Goal: Transaction & Acquisition: Book appointment/travel/reservation

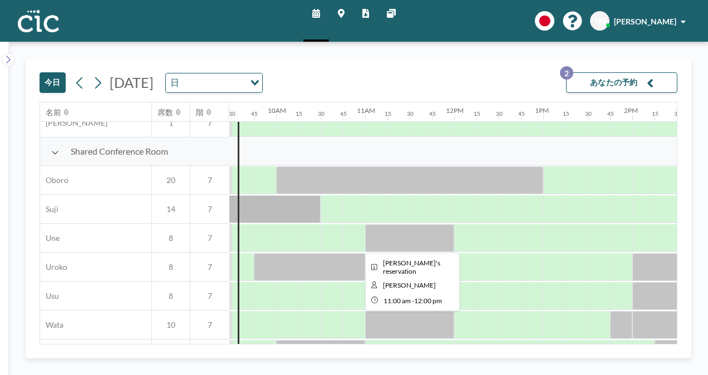
scroll to position [823, 844]
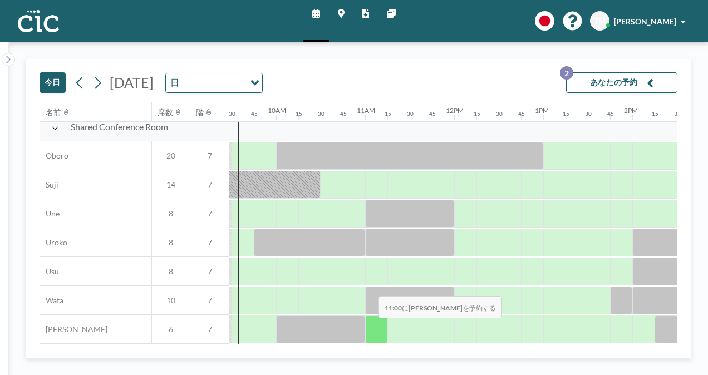
click at [373, 326] on div at bounding box center [376, 330] width 22 height 28
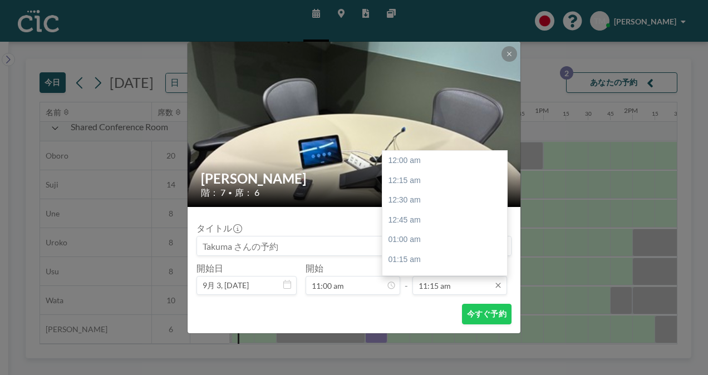
scroll to position [892, 0]
click at [434, 287] on input "11:15 am" at bounding box center [459, 285] width 95 height 19
click at [425, 262] on div "12:30 pm" at bounding box center [447, 260] width 130 height 20
type input "12:30 pm"
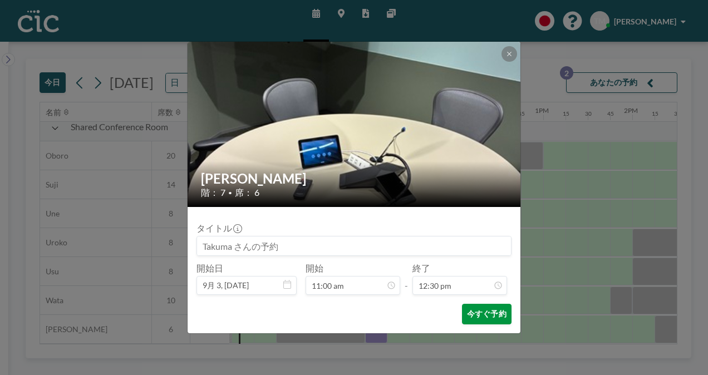
click at [468, 315] on button "今すぐ予約" at bounding box center [487, 314] width 50 height 21
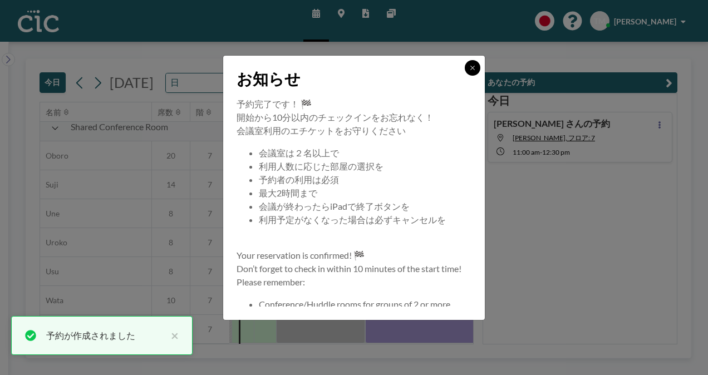
click at [474, 60] on button at bounding box center [473, 68] width 16 height 16
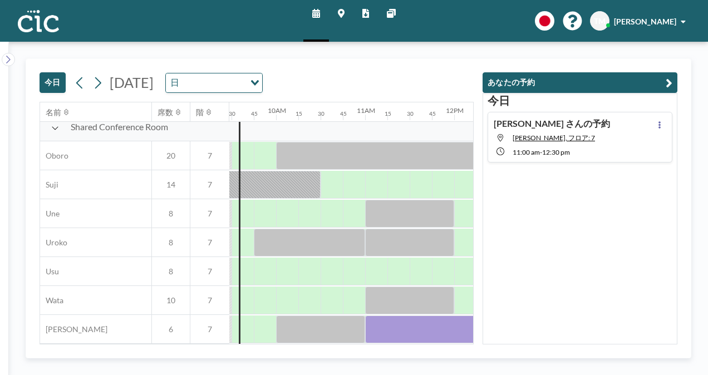
click at [670, 81] on icon "button" at bounding box center [669, 82] width 7 height 13
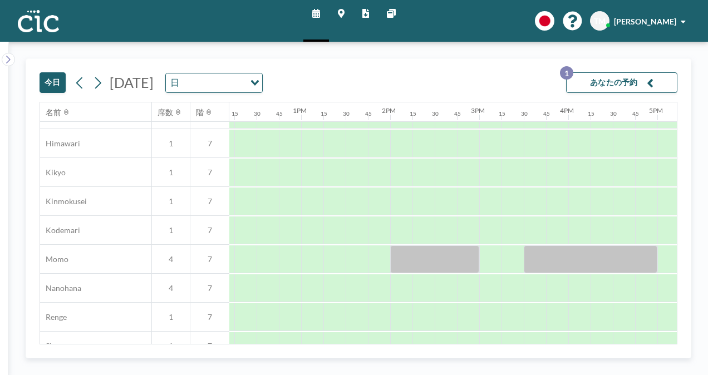
scroll to position [426, 1086]
click at [386, 285] on div at bounding box center [378, 288] width 22 height 28
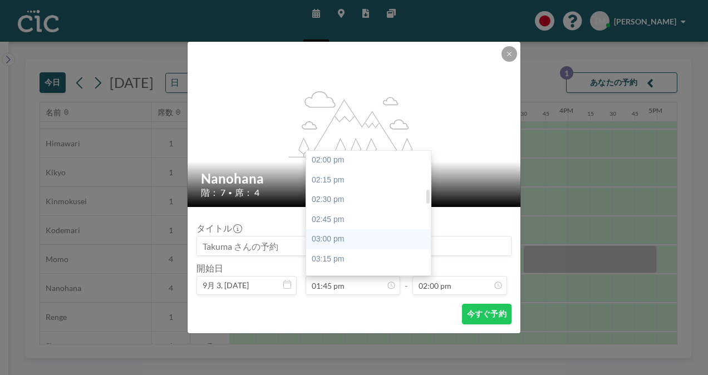
scroll to position [352, 0]
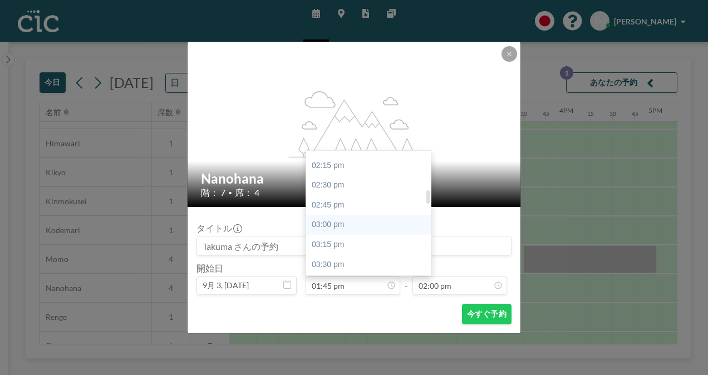
click at [353, 264] on div "03:30 pm" at bounding box center [371, 265] width 130 height 20
type input "03:30 pm"
type input "03:45 pm"
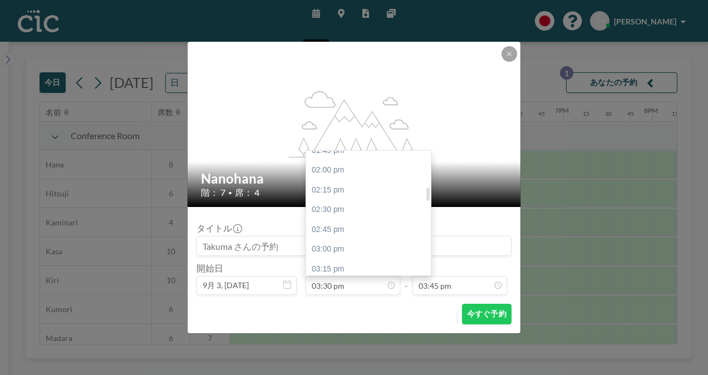
scroll to position [314, 0]
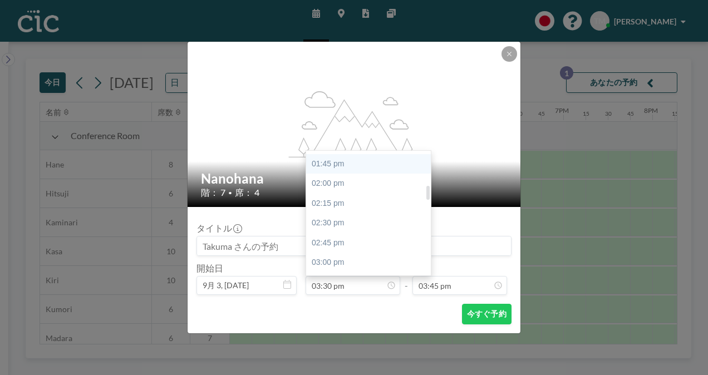
click at [344, 169] on div "01:45 pm" at bounding box center [371, 164] width 130 height 20
type input "01:45 pm"
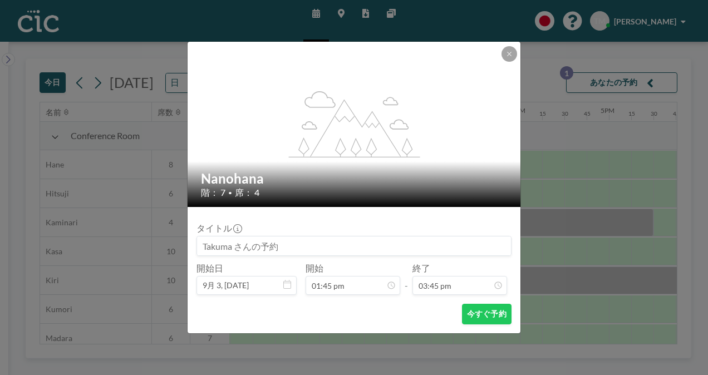
scroll to position [0, 1202]
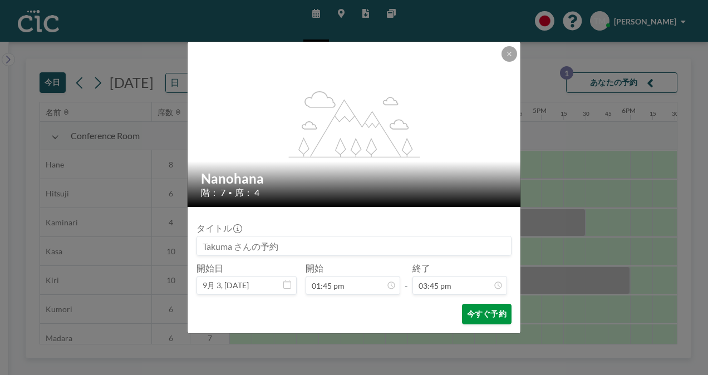
click at [474, 321] on button "今すぐ予約" at bounding box center [487, 314] width 50 height 21
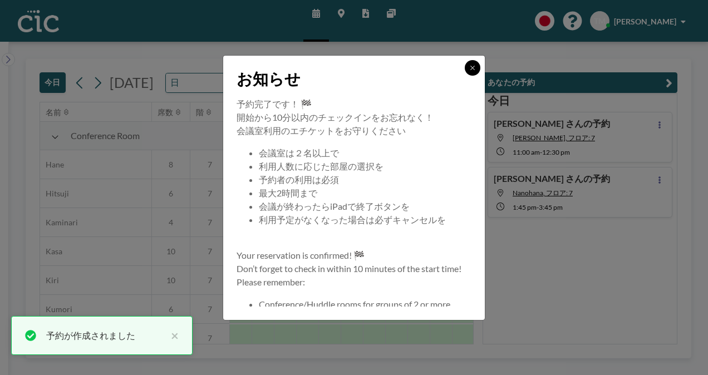
click at [474, 68] on icon at bounding box center [472, 68] width 4 height 4
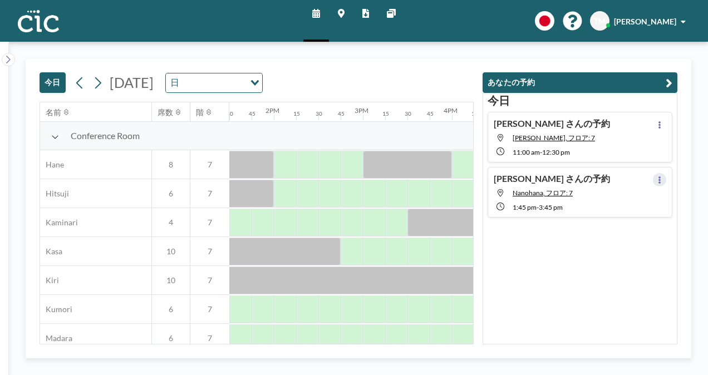
click at [659, 181] on button at bounding box center [659, 179] width 13 height 13
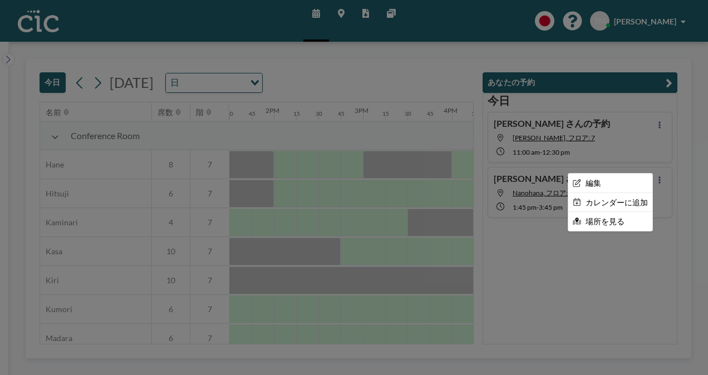
click at [658, 252] on div at bounding box center [354, 187] width 708 height 375
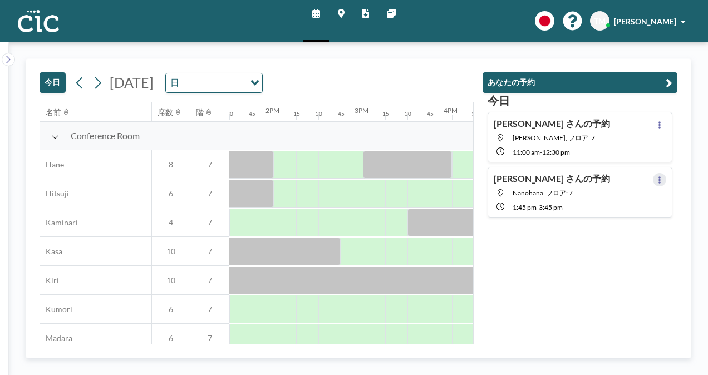
click at [657, 180] on icon at bounding box center [659, 179] width 4 height 7
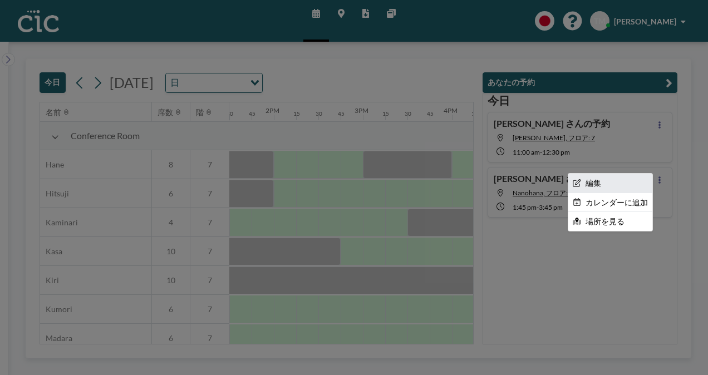
click at [618, 178] on li "編集" at bounding box center [610, 183] width 84 height 19
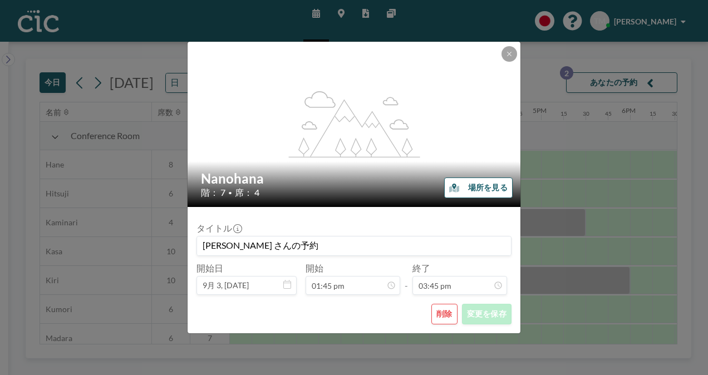
click at [447, 315] on button "削除" at bounding box center [444, 314] width 26 height 21
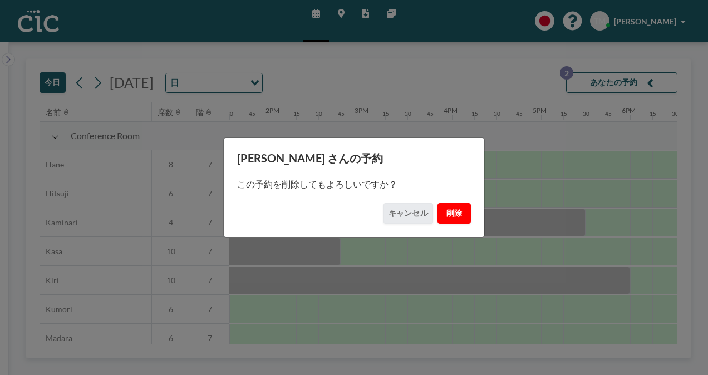
click at [452, 216] on button "削除" at bounding box center [453, 213] width 33 height 21
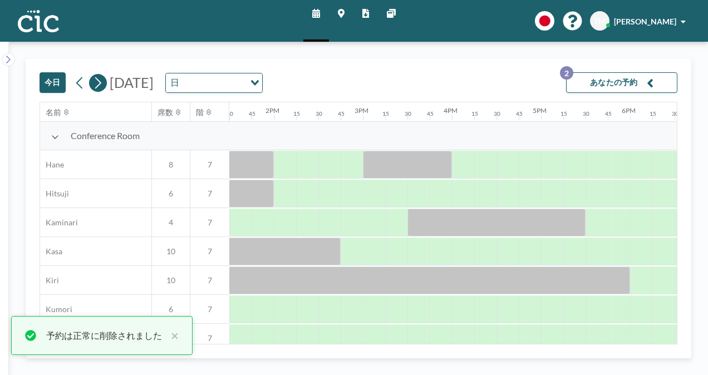
click at [97, 83] on icon at bounding box center [97, 83] width 11 height 17
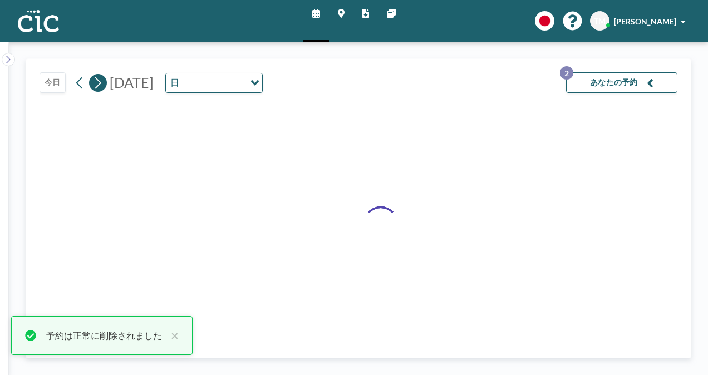
click at [97, 83] on icon at bounding box center [97, 83] width 11 height 17
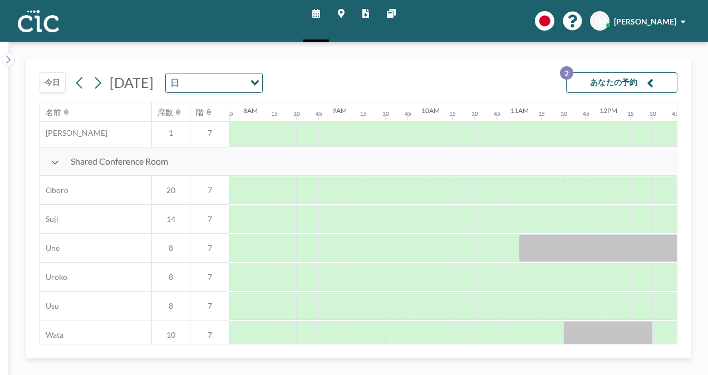
scroll to position [784, 690]
click at [419, 273] on div at bounding box center [418, 277] width 22 height 28
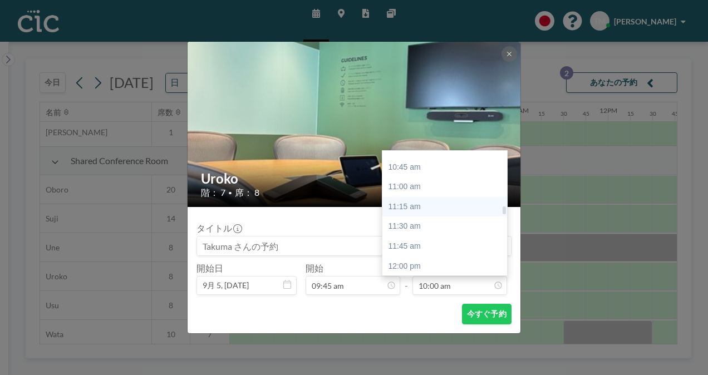
scroll to position [846, 0]
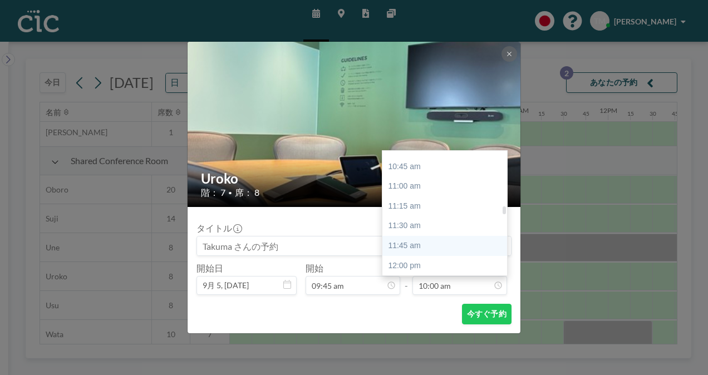
click at [424, 248] on div "11:45 am" at bounding box center [447, 246] width 130 height 20
type input "11:45 am"
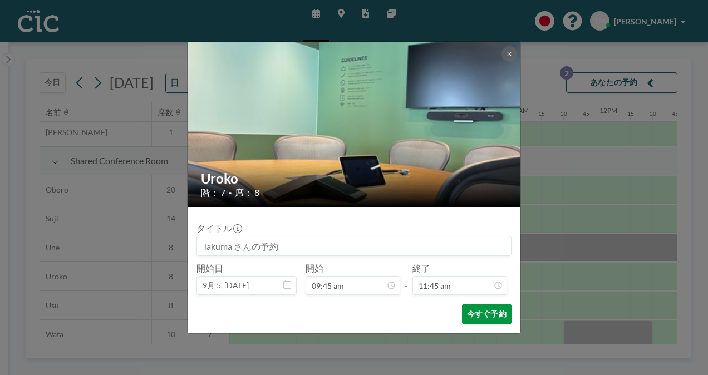
scroll to position [931, 0]
click at [476, 315] on button "今すぐ予約" at bounding box center [487, 314] width 50 height 21
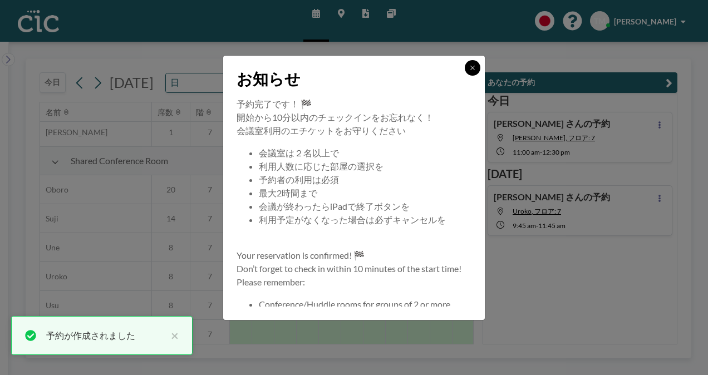
click at [470, 69] on icon at bounding box center [472, 68] width 7 height 7
